Goal: Task Accomplishment & Management: Manage account settings

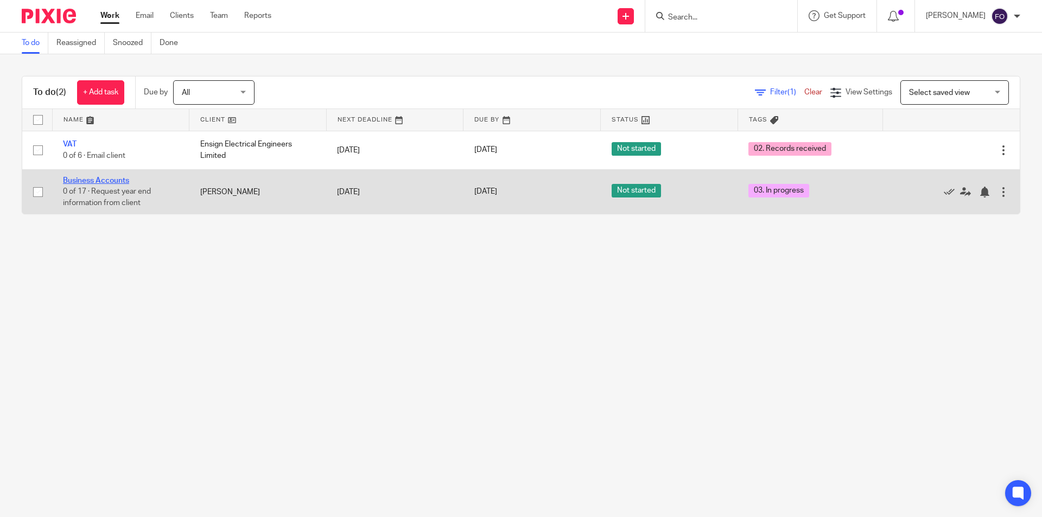
click at [80, 182] on link "Business Accounts" at bounding box center [96, 181] width 66 height 8
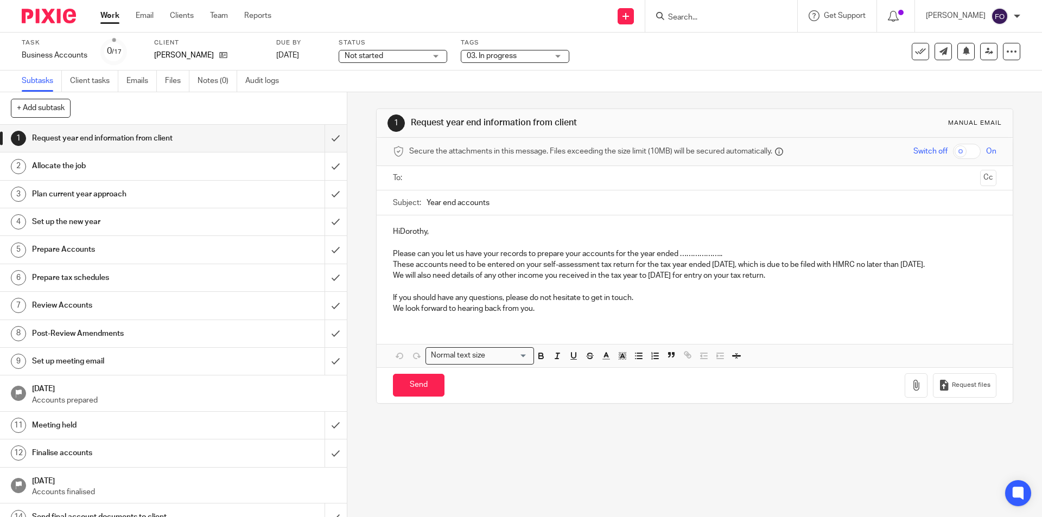
click at [520, 48] on div "Tags 03. In progress 01. Requested info 02. Records received 03. In progress 04…" at bounding box center [515, 52] width 109 height 26
click at [523, 52] on span "03. In progress" at bounding box center [507, 55] width 81 height 11
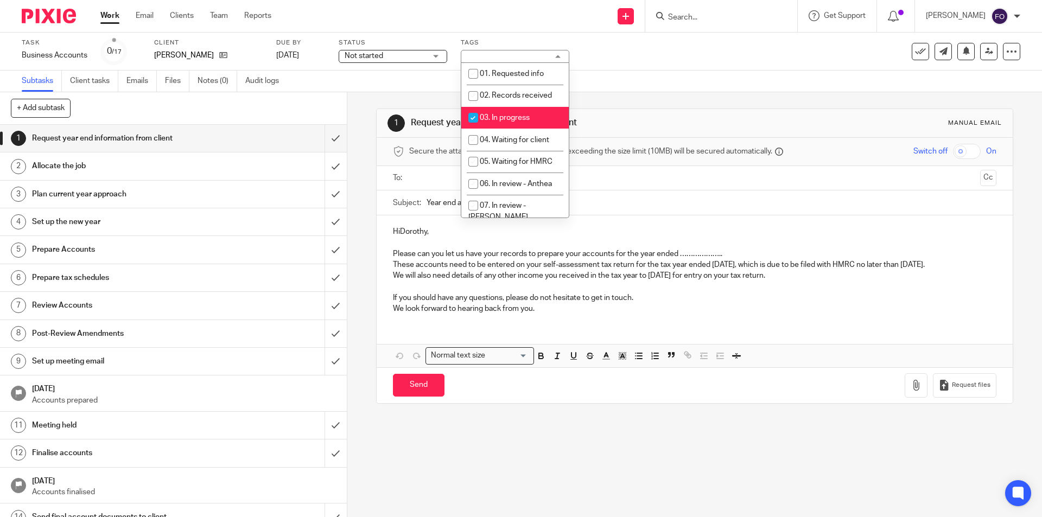
click at [524, 120] on span "03. In progress" at bounding box center [505, 118] width 50 height 8
checkbox input "false"
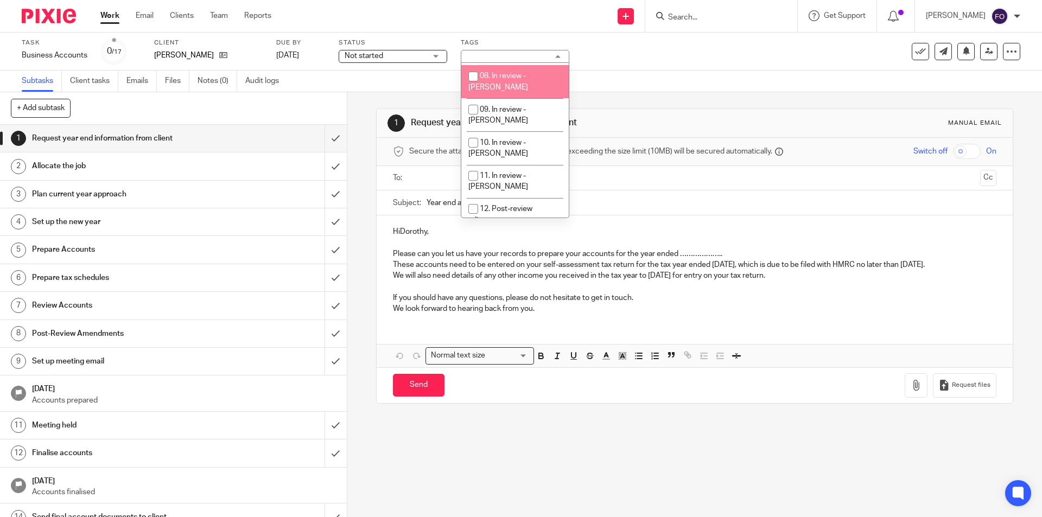
scroll to position [109, 0]
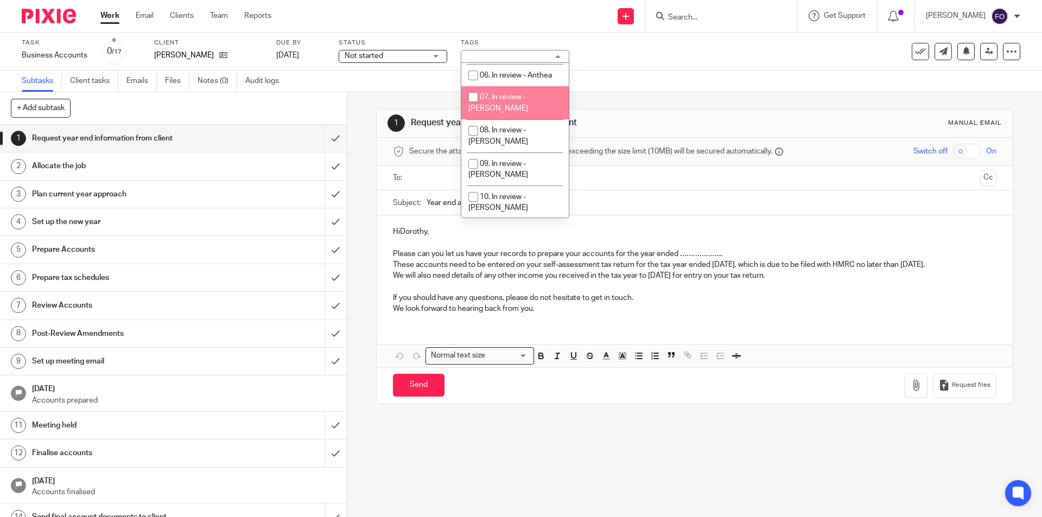
click at [515, 93] on li "07. In review - Julie" at bounding box center [514, 102] width 107 height 33
checkbox input "true"
click at [729, 66] on div "Task Business Accounts Save Business Accounts 0 /17 Client Mrs D Aspden Due by …" at bounding box center [521, 52] width 1042 height 38
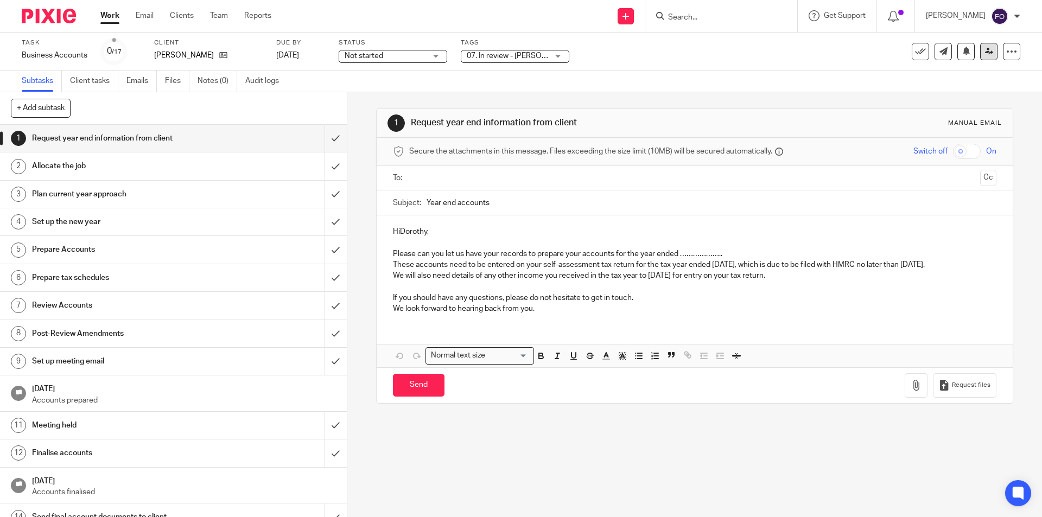
click at [985, 49] on icon at bounding box center [989, 51] width 8 height 8
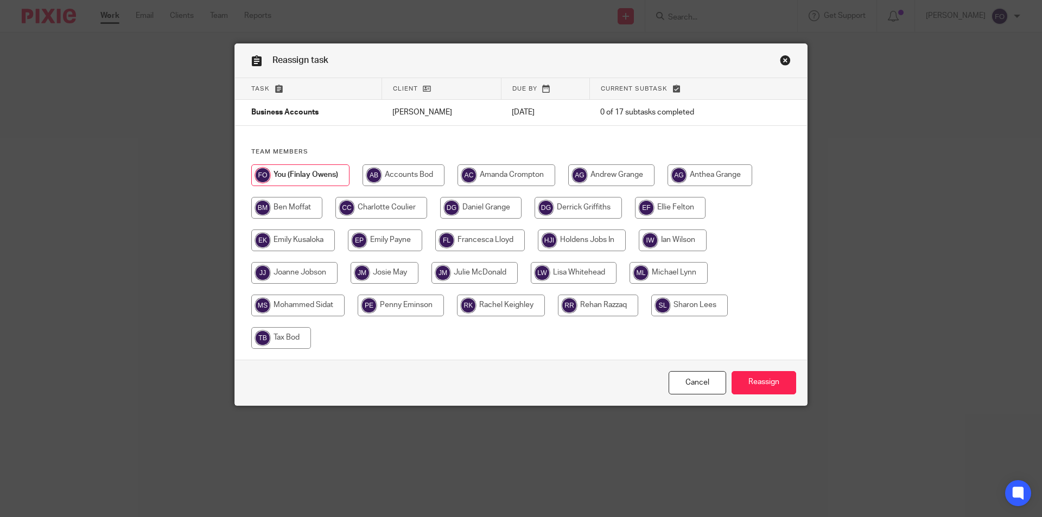
drag, startPoint x: 489, startPoint y: 269, endPoint x: 496, endPoint y: 265, distance: 7.3
click at [491, 266] on input "radio" at bounding box center [474, 273] width 86 height 22
radio input "true"
click at [774, 386] on input "Reassign" at bounding box center [763, 382] width 65 height 23
